Goal: Information Seeking & Learning: Learn about a topic

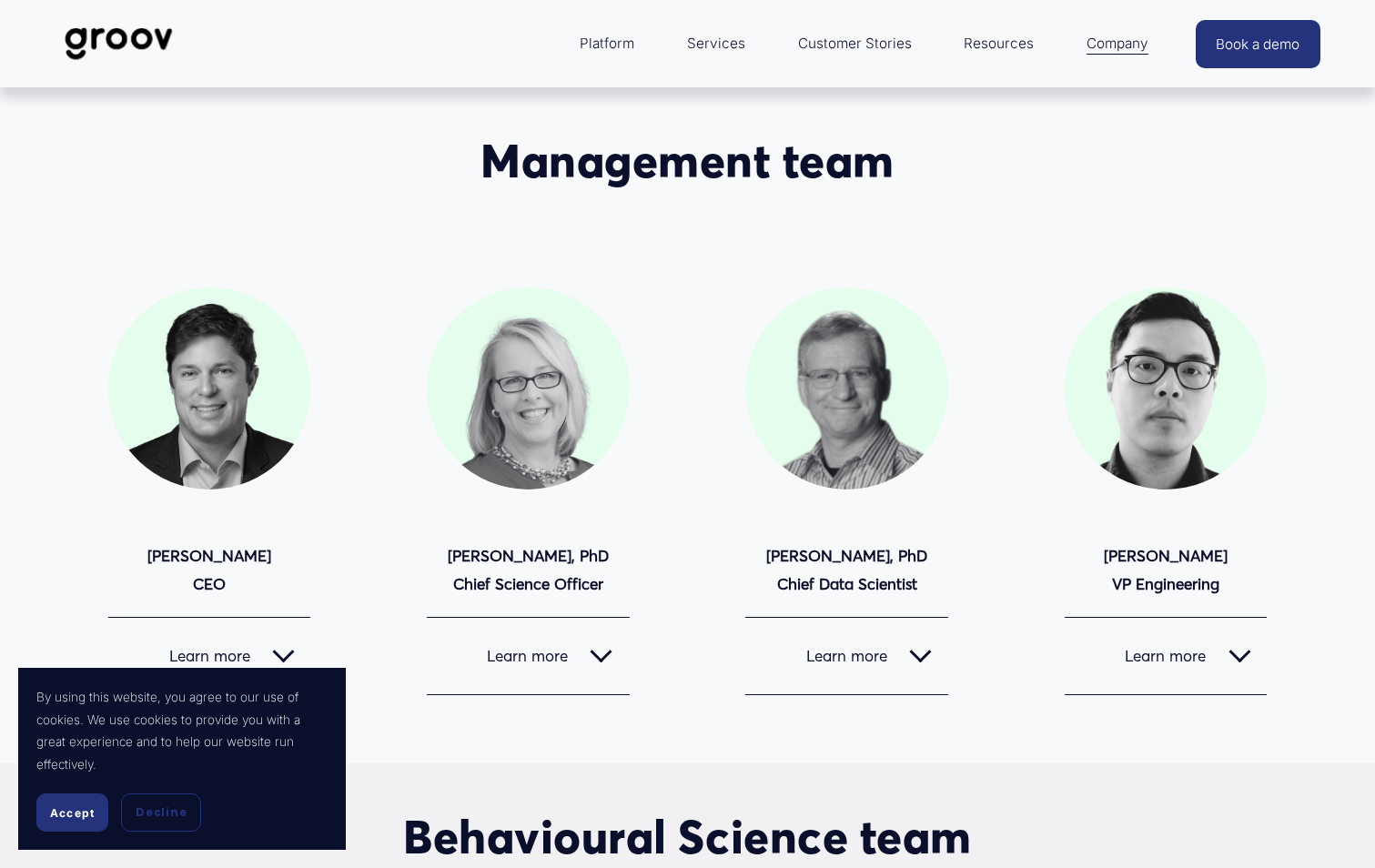
click at [59, 818] on span "Accept" at bounding box center [73, 813] width 45 height 14
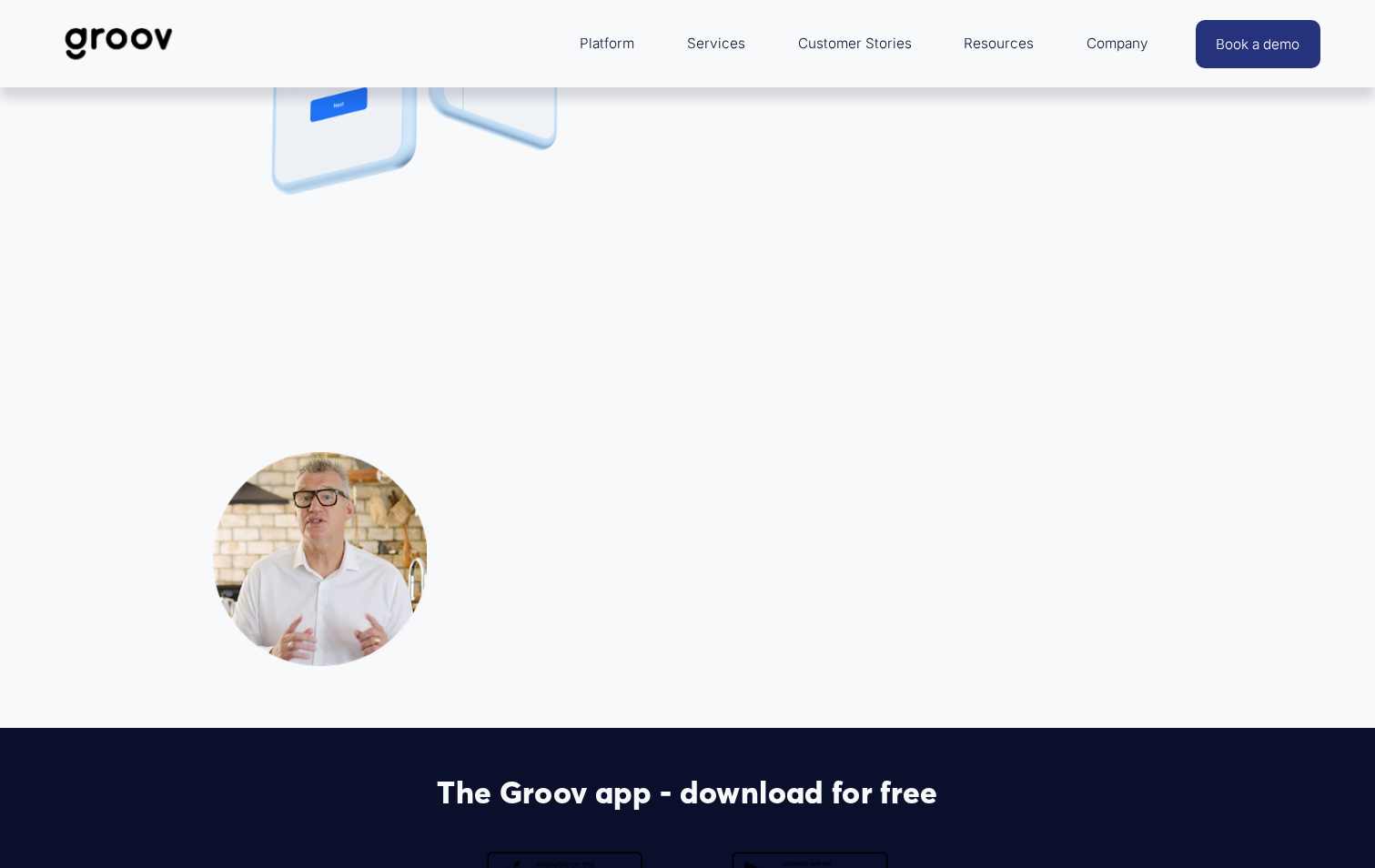
scroll to position [3821, 0]
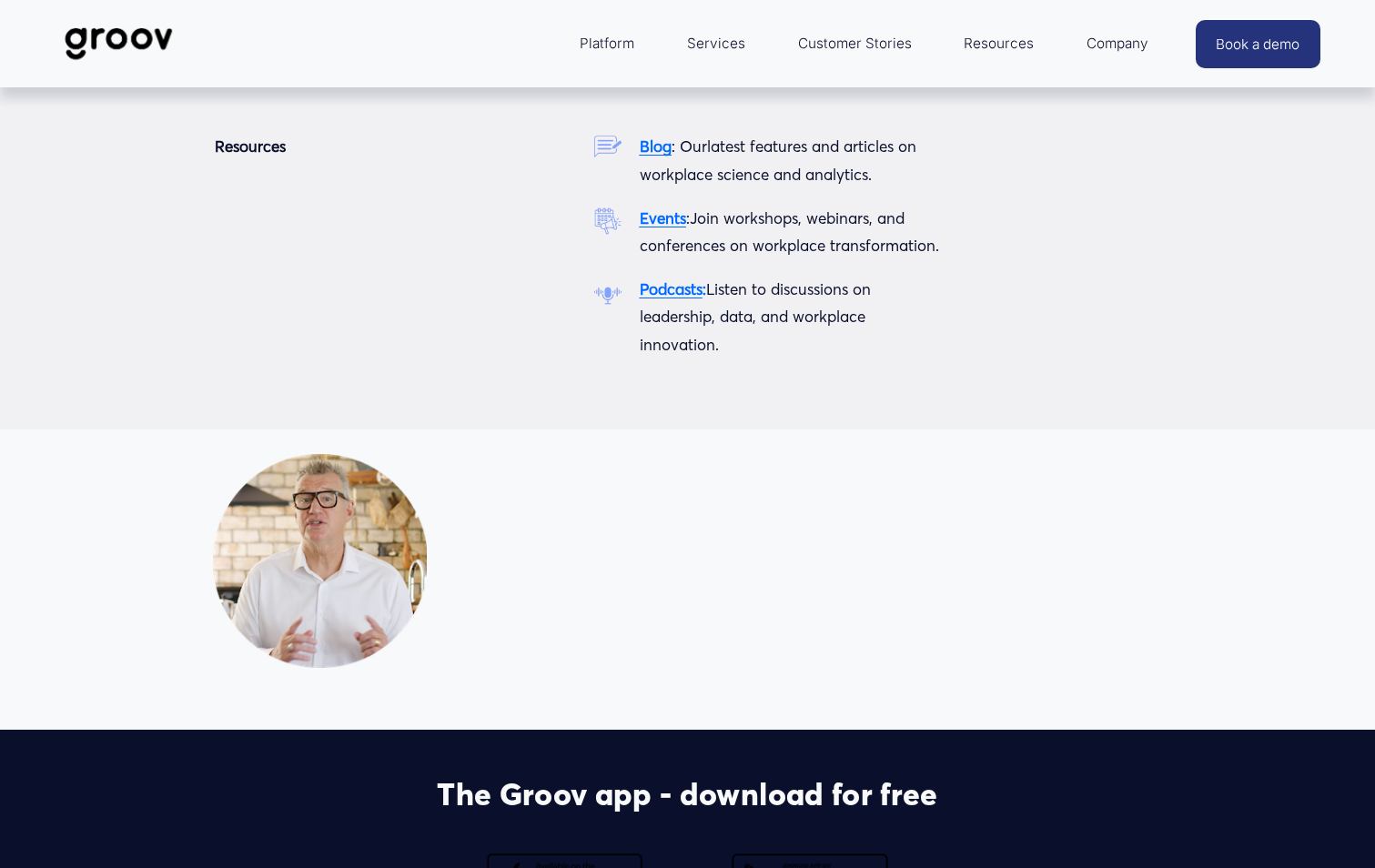
click at [1016, 43] on span "Resources" at bounding box center [998, 43] width 70 height 25
click at [981, 40] on span "Resources" at bounding box center [998, 43] width 70 height 25
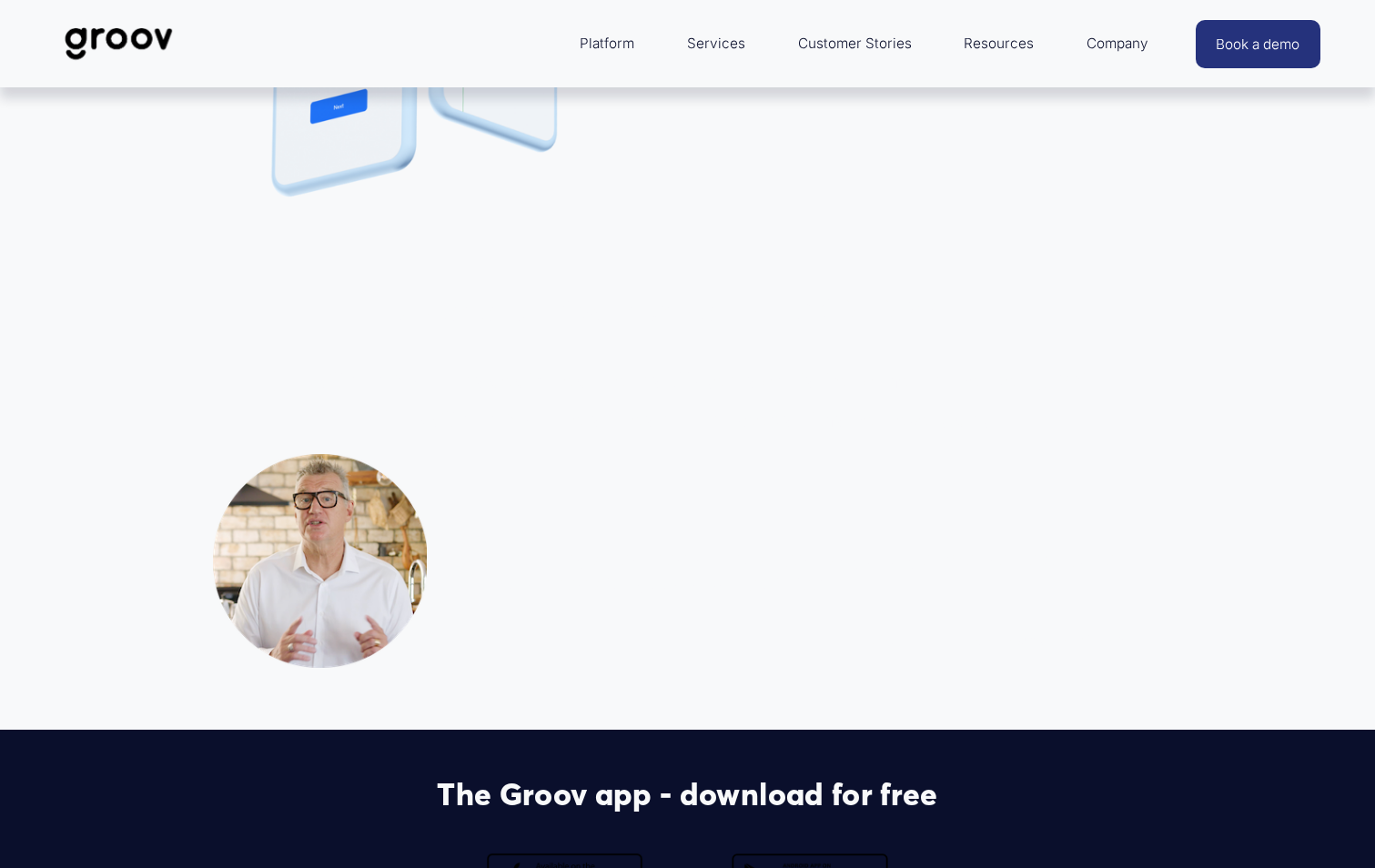
click at [850, 47] on link "Customer Stories" at bounding box center [854, 43] width 132 height 44
